Goal: Book appointment/travel/reservation

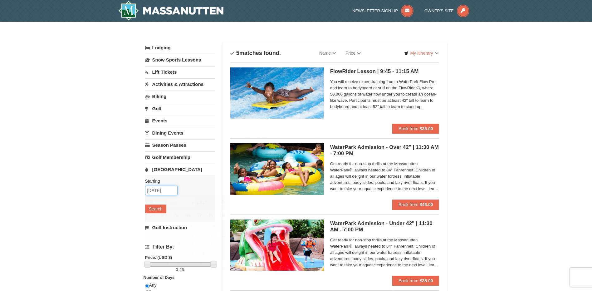
click at [155, 188] on input "[DATE]" at bounding box center [161, 190] width 32 height 9
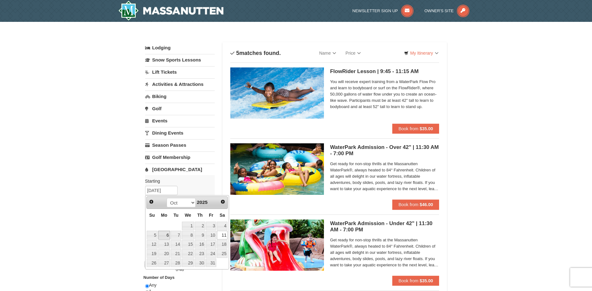
click at [167, 235] on link "6" at bounding box center [164, 235] width 12 height 9
type input "10/06/2025"
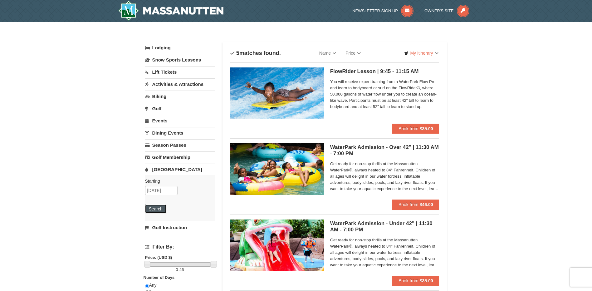
click at [159, 210] on button "Search" at bounding box center [155, 209] width 21 height 9
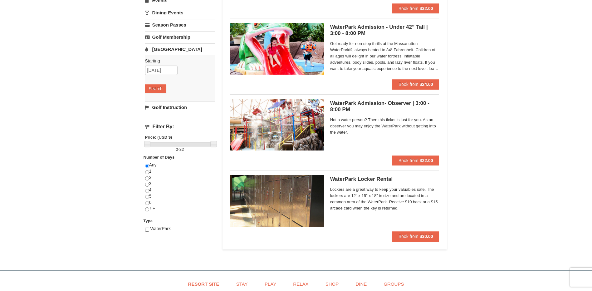
scroll to position [125, 0]
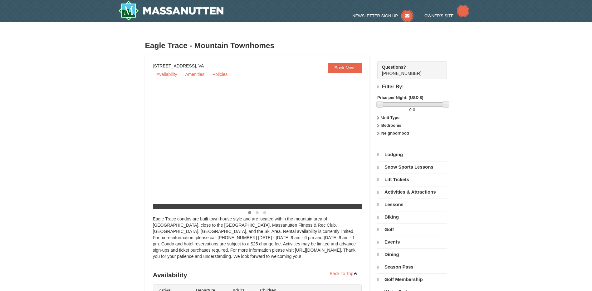
select select "9"
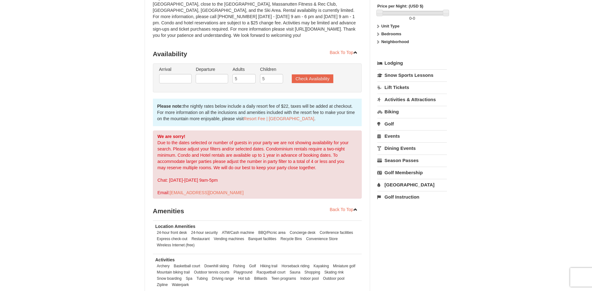
scroll to position [94, 0]
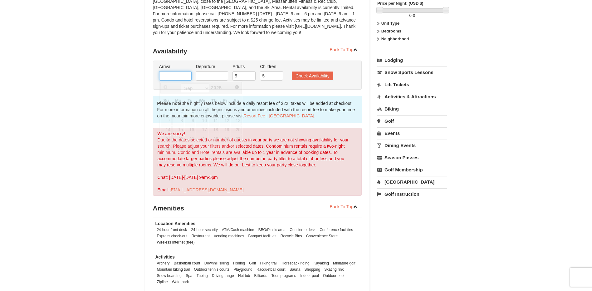
click at [178, 75] on input "text" at bounding box center [175, 75] width 32 height 9
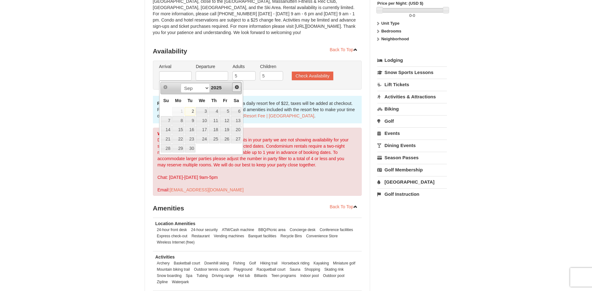
click at [236, 88] on span "Next" at bounding box center [237, 87] width 5 height 5
click at [238, 123] on link "11" at bounding box center [236, 120] width 11 height 9
type input "[DATE]"
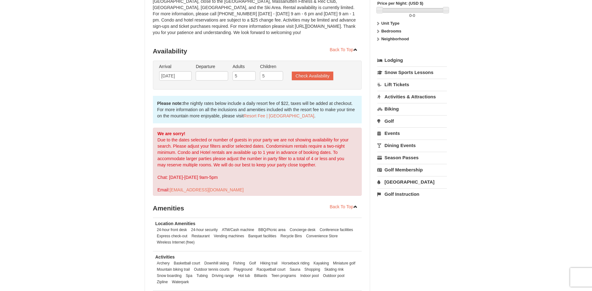
drag, startPoint x: 214, startPoint y: 82, endPoint x: 214, endPoint y: 77, distance: 4.7
click at [214, 78] on li "Departure Please format dates MM/DD/YYYY Please format dates MM/DD/YYYY" at bounding box center [212, 73] width 36 height 20
click at [214, 77] on input "text" at bounding box center [212, 75] width 32 height 9
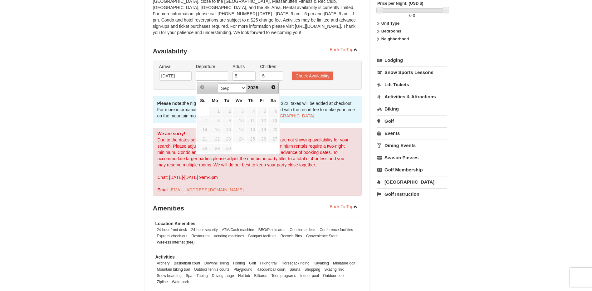
click at [275, 87] on span "Next" at bounding box center [273, 87] width 5 height 5
click at [217, 128] on link "13" at bounding box center [215, 130] width 12 height 9
type input "[DATE]"
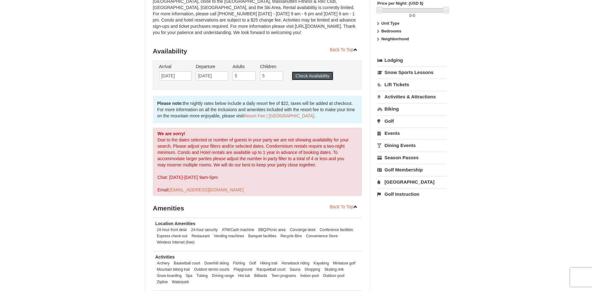
click at [320, 77] on button "Check Availability" at bounding box center [313, 76] width 42 height 9
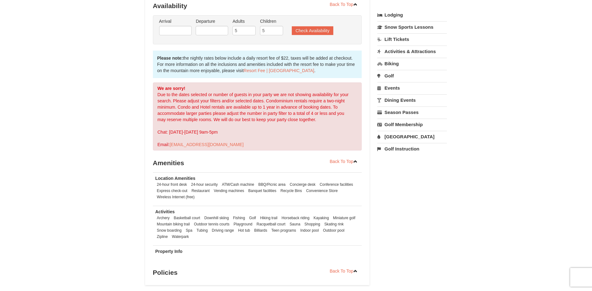
scroll to position [139, 0]
click at [274, 29] on input "5" at bounding box center [271, 30] width 23 height 9
click at [278, 33] on input "4" at bounding box center [271, 30] width 23 height 9
click at [278, 33] on input "3" at bounding box center [271, 30] width 23 height 9
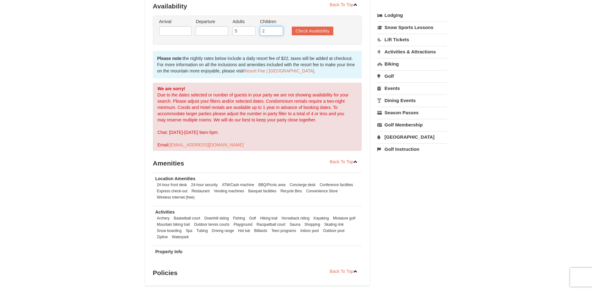
click at [278, 33] on input "2" at bounding box center [271, 30] width 23 height 9
type input "1"
click at [278, 33] on input "1" at bounding box center [271, 30] width 23 height 9
click at [305, 32] on button "Check Availability" at bounding box center [313, 31] width 42 height 9
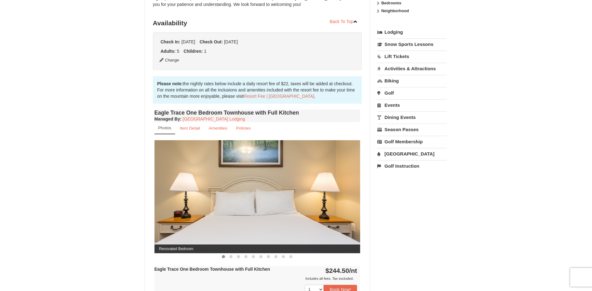
scroll to position [107, 0]
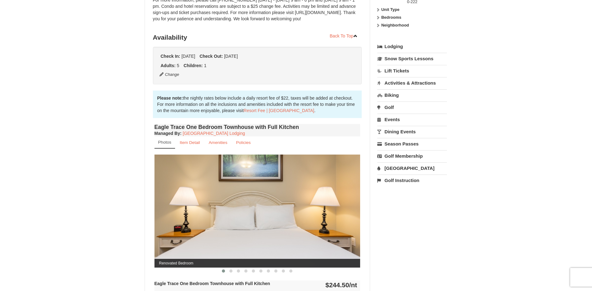
click at [392, 45] on link "Lodging" at bounding box center [413, 46] width 70 height 11
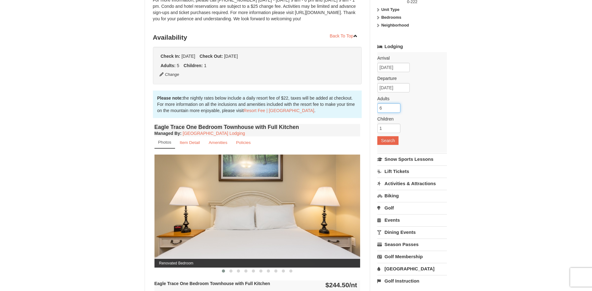
click at [395, 106] on input "6" at bounding box center [389, 107] width 23 height 9
click at [395, 106] on input "7" at bounding box center [389, 107] width 23 height 9
click at [395, 106] on input "8" at bounding box center [389, 107] width 23 height 9
click at [395, 106] on input "9" at bounding box center [389, 107] width 23 height 9
type input "10"
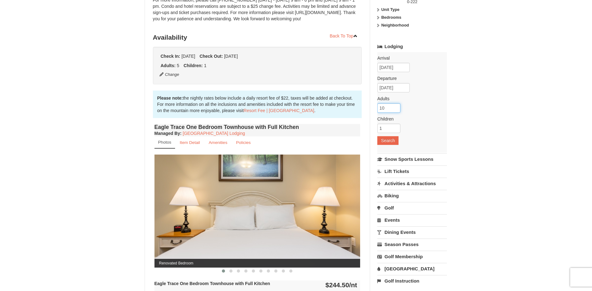
click at [395, 106] on input "10" at bounding box center [389, 107] width 23 height 9
type input "0"
click at [397, 130] on input "0" at bounding box center [389, 128] width 23 height 9
click at [392, 142] on button "Search" at bounding box center [388, 140] width 21 height 9
